Goal: Manage account settings

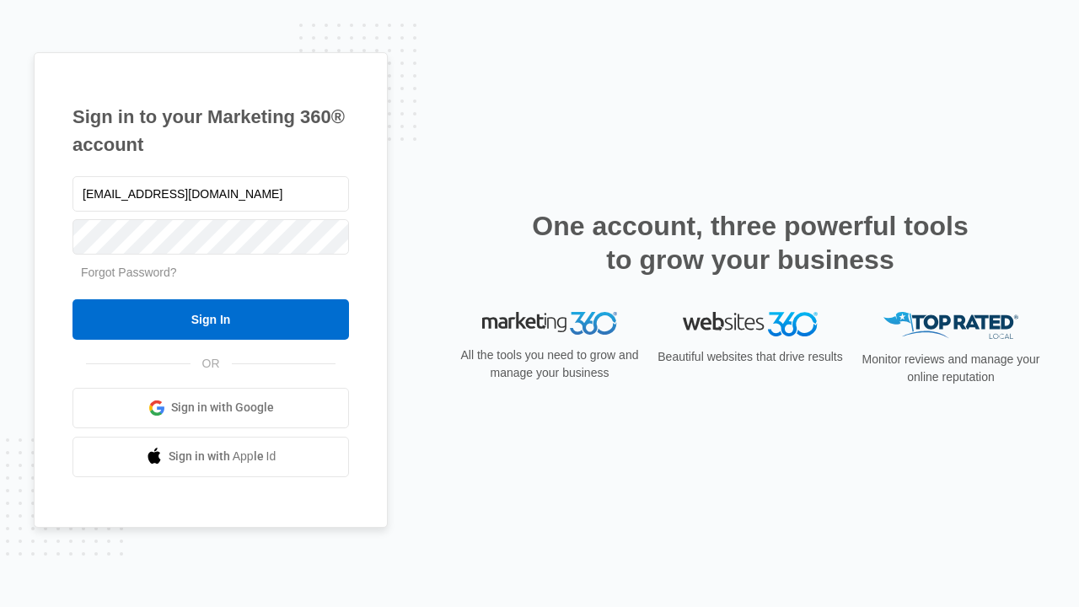
type input "[EMAIL_ADDRESS][DOMAIN_NAME]"
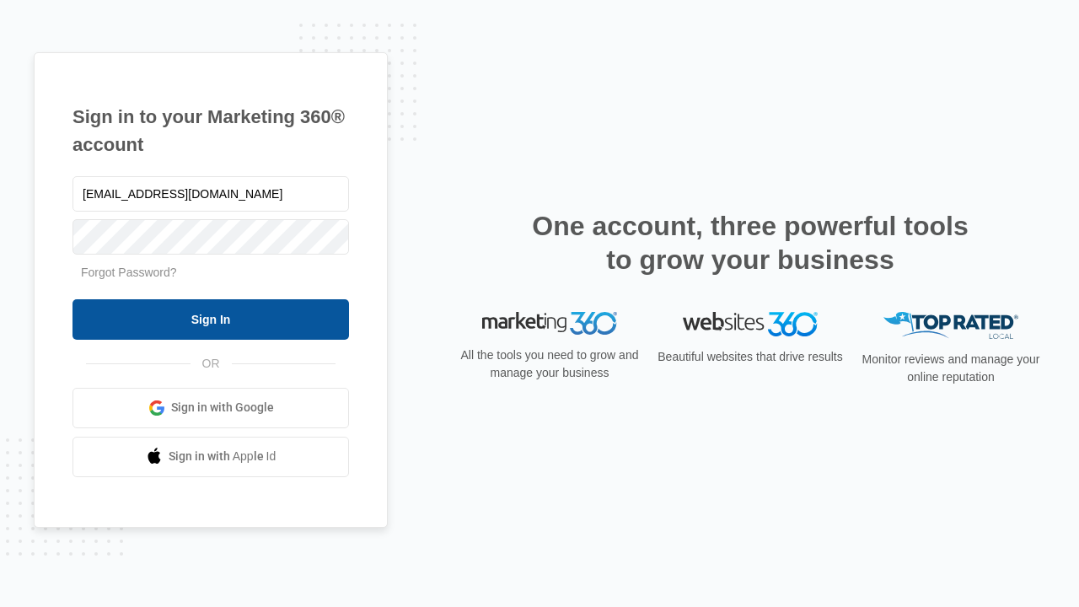
click at [211, 319] on input "Sign In" at bounding box center [210, 319] width 276 height 40
